Goal: Task Accomplishment & Management: Complete application form

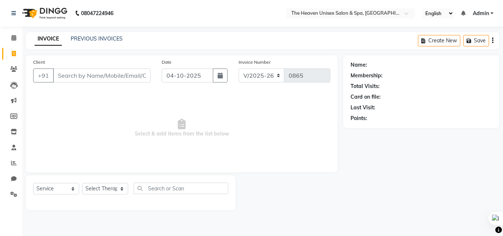
select select "8417"
select select "service"
click at [91, 42] on div "PREVIOUS INVOICES" at bounding box center [97, 39] width 52 height 8
click at [88, 39] on link "PREVIOUS INVOICES" at bounding box center [97, 38] width 52 height 7
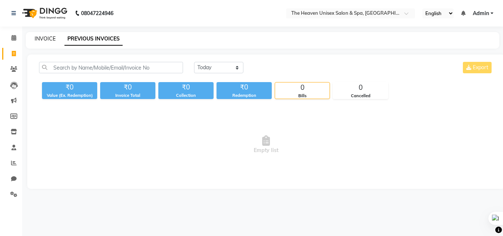
click at [50, 35] on link "INVOICE" at bounding box center [45, 38] width 21 height 7
select select "service"
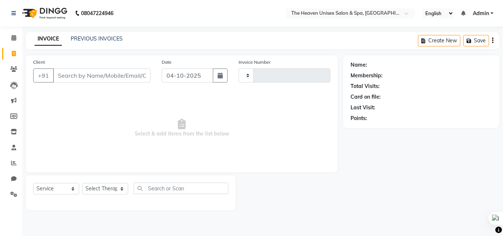
type input "0865"
select select "8417"
click at [10, 66] on span at bounding box center [13, 69] width 13 height 8
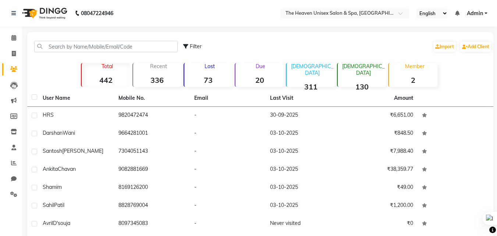
click at [21, 53] on li "Invoice" at bounding box center [11, 54] width 22 height 16
click at [17, 53] on span at bounding box center [13, 54] width 13 height 8
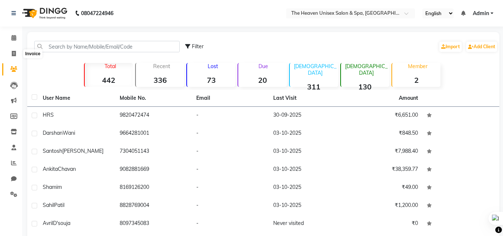
select select "8417"
select select "service"
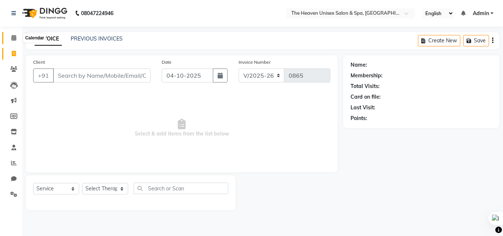
click at [15, 38] on icon at bounding box center [13, 38] width 5 height 6
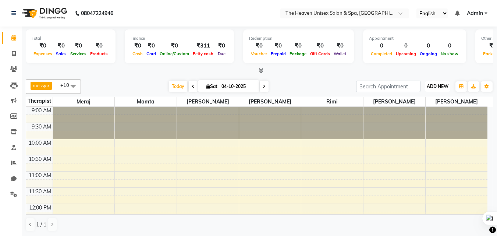
click at [431, 86] on span "ADD NEW" at bounding box center [438, 87] width 22 height 6
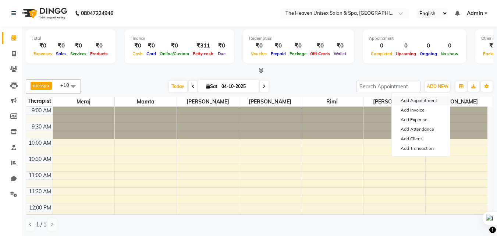
click at [419, 100] on button "Add Appointment" at bounding box center [421, 101] width 58 height 10
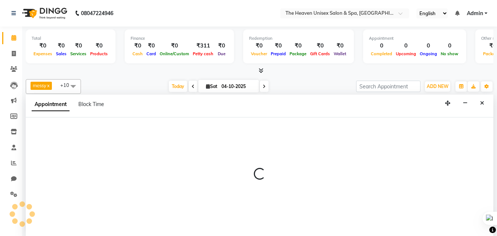
select select "600"
select select "tentative"
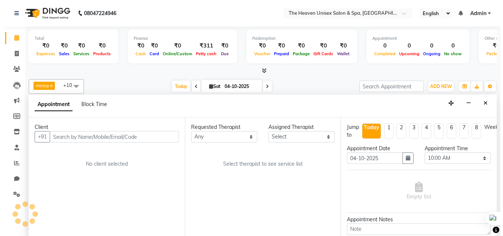
scroll to position [0, 0]
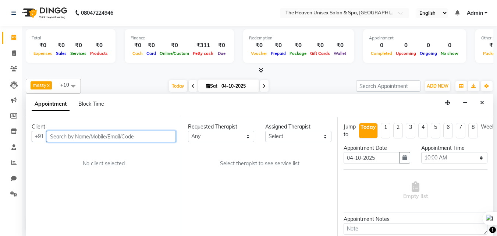
click at [103, 135] on input "text" at bounding box center [111, 136] width 129 height 11
type input "9004353797"
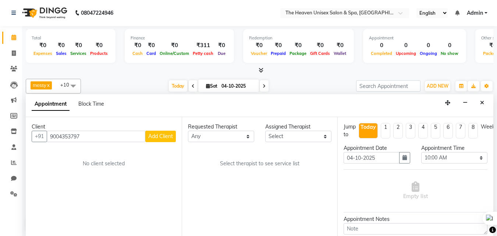
click at [163, 136] on span "Add Client" at bounding box center [160, 136] width 25 height 7
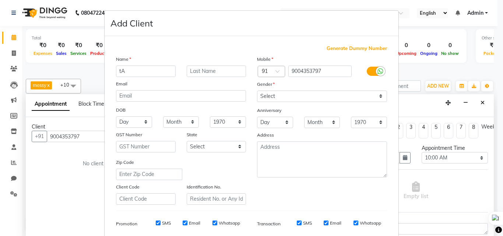
type input "t"
type input "Tarun"
click at [332, 93] on select "Select [DEMOGRAPHIC_DATA] [DEMOGRAPHIC_DATA] Other Prefer Not To Say" at bounding box center [322, 96] width 130 height 11
select select "[DEMOGRAPHIC_DATA]"
click at [257, 91] on select "Select [DEMOGRAPHIC_DATA] [DEMOGRAPHIC_DATA] Other Prefer Not To Say" at bounding box center [322, 96] width 130 height 11
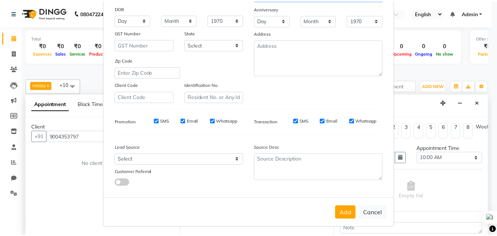
scroll to position [104, 0]
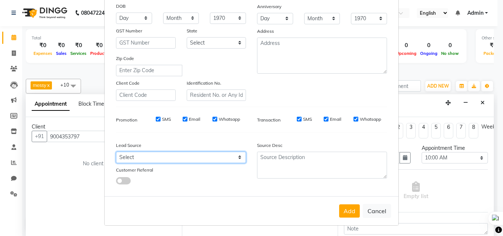
click at [150, 160] on select "Select Walk-in Referral Internet Friend Word of Mouth Advertisement Facebook Ju…" at bounding box center [181, 157] width 130 height 11
select select "55212"
click at [116, 152] on select "Select Walk-in Referral Internet Friend Word of Mouth Advertisement Facebook Ju…" at bounding box center [181, 157] width 130 height 11
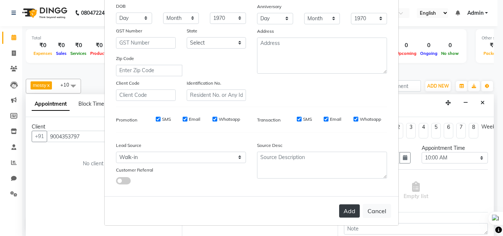
click at [351, 208] on button "Add" at bounding box center [349, 210] width 21 height 13
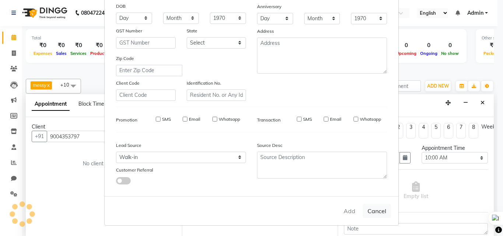
select select
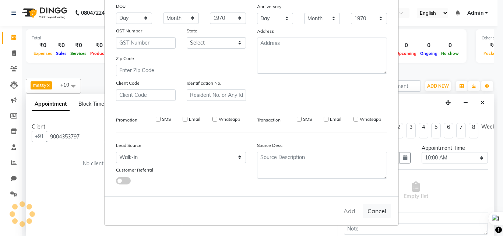
select select
checkbox input "false"
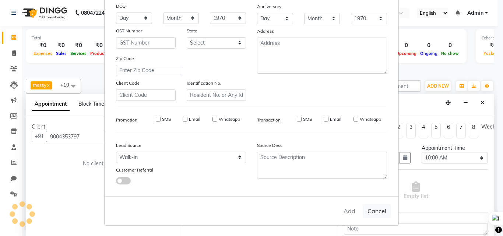
checkbox input "false"
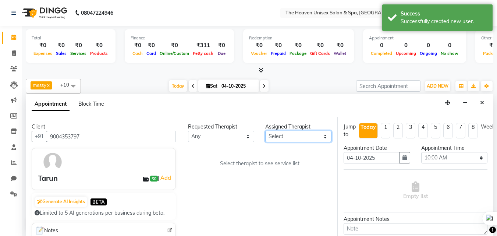
click at [285, 138] on select "Select [PERSON_NAME] [PERSON_NAME] Rashmi Rimi [PERSON_NAME]" at bounding box center [298, 136] width 66 height 11
select select "82833"
click at [265, 131] on select "Select [PERSON_NAME] [PERSON_NAME] Rashmi Rimi [PERSON_NAME]" at bounding box center [298, 136] width 66 height 11
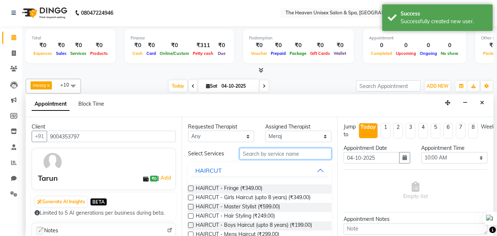
click at [275, 155] on input "text" at bounding box center [286, 153] width 92 height 11
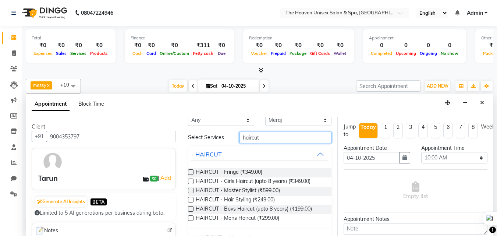
scroll to position [32, 0]
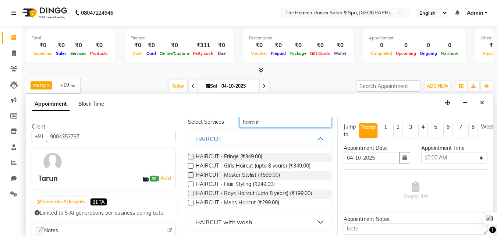
type input "haircut"
click at [191, 204] on label at bounding box center [191, 203] width 6 height 6
click at [191, 204] on input "checkbox" at bounding box center [190, 203] width 5 height 5
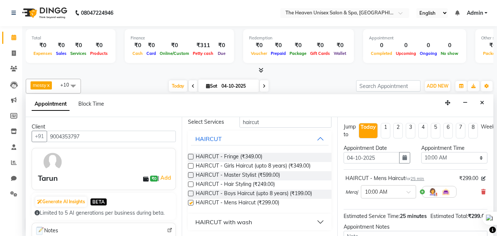
checkbox input "false"
click at [436, 159] on select "Select 10:00 AM 10:15 AM 10:30 AM 10:45 AM 11:00 AM 11:15 AM 11:30 AM 11:45 AM …" at bounding box center [454, 157] width 66 height 11
select select "810"
click at [421, 152] on select "Select 10:00 AM 10:15 AM 10:30 AM 10:45 AM 11:00 AM 11:15 AM 11:30 AM 11:45 AM …" at bounding box center [454, 157] width 66 height 11
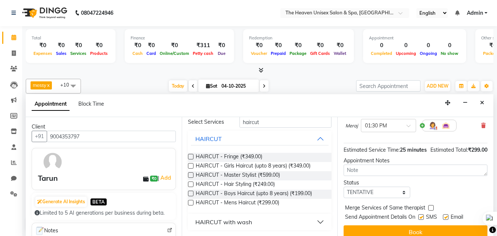
scroll to position [88, 0]
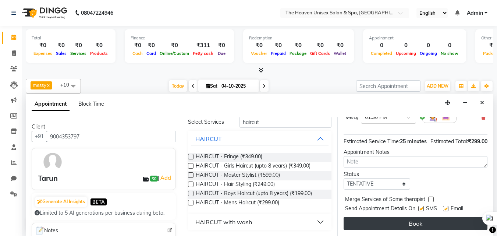
click at [416, 217] on button "Book" at bounding box center [416, 223] width 144 height 13
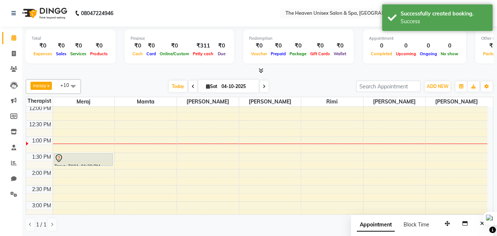
scroll to position [74, 0]
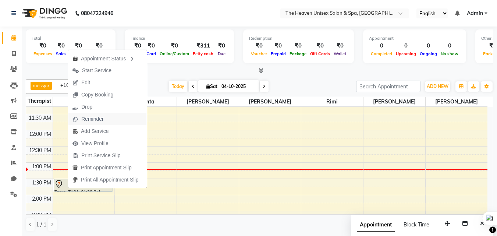
click at [97, 116] on span "Reminder" at bounding box center [92, 119] width 22 height 8
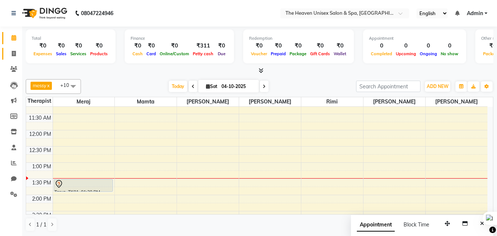
click at [12, 59] on link "Invoice" at bounding box center [11, 54] width 18 height 12
select select "service"
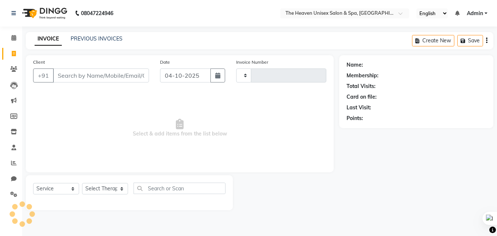
type input "0865"
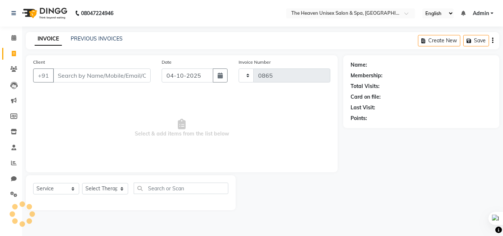
select select "8417"
click at [11, 66] on span at bounding box center [13, 69] width 13 height 8
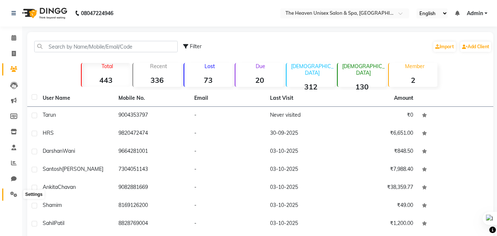
click at [15, 193] on icon at bounding box center [13, 194] width 7 height 6
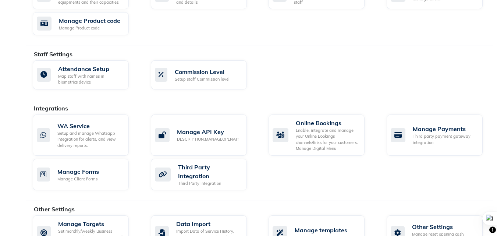
scroll to position [384, 0]
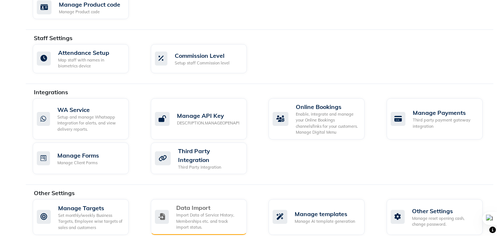
click at [207, 212] on div "Import Data of Service History, Memberships etc. and track import status." at bounding box center [208, 221] width 65 height 18
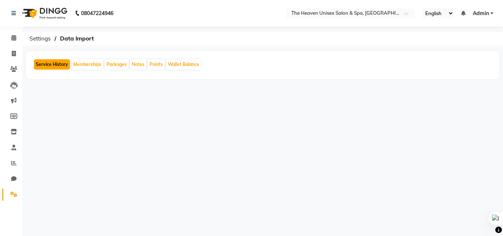
click at [57, 64] on button "Service History" at bounding box center [52, 64] width 36 height 10
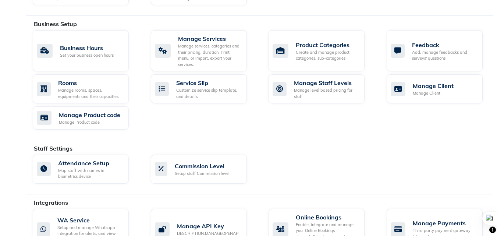
scroll to position [237, 0]
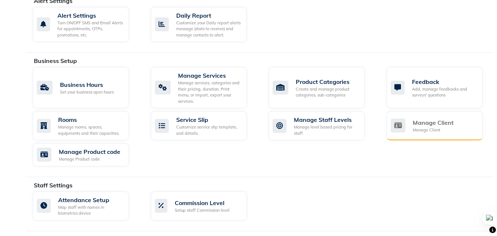
click at [423, 118] on div "Manage Client" at bounding box center [433, 122] width 41 height 9
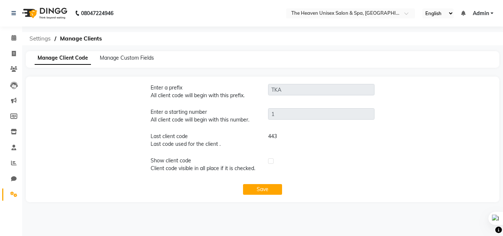
click at [39, 43] on span "Settings" at bounding box center [40, 38] width 29 height 13
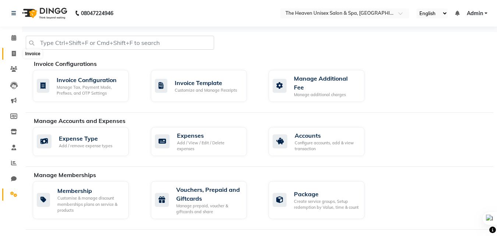
drag, startPoint x: 14, startPoint y: 53, endPoint x: 8, endPoint y: 56, distance: 6.9
click at [13, 53] on icon at bounding box center [14, 54] width 4 height 6
select select "service"
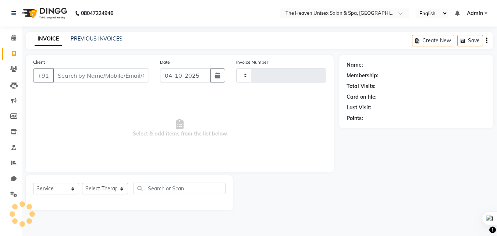
type input "0865"
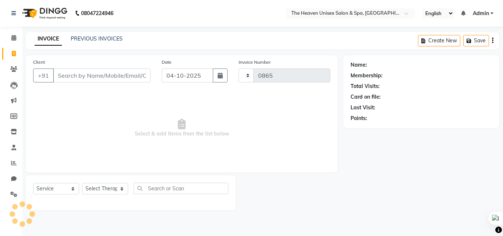
select select "8417"
click at [221, 234] on div "08047224946 Select Location × The Heaven Unisex Salon & Spa, Kalyan English ENG…" at bounding box center [251, 118] width 503 height 236
